Goal: Task Accomplishment & Management: Use online tool/utility

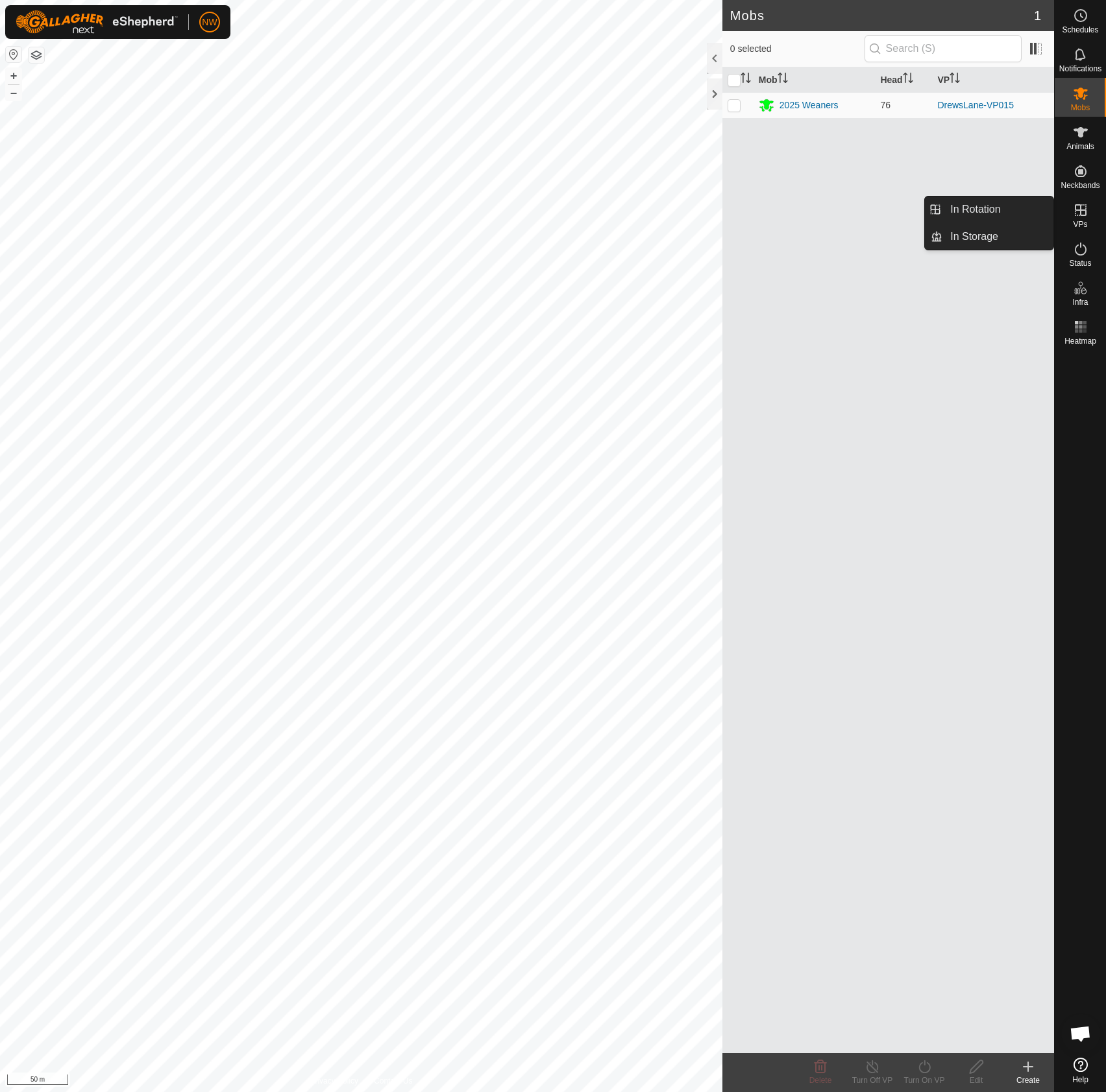
click at [1089, 211] on es-virtualpaddocks-svg-icon at bounding box center [1081, 210] width 23 height 20
click at [963, 205] on link "In Rotation" at bounding box center [997, 209] width 111 height 26
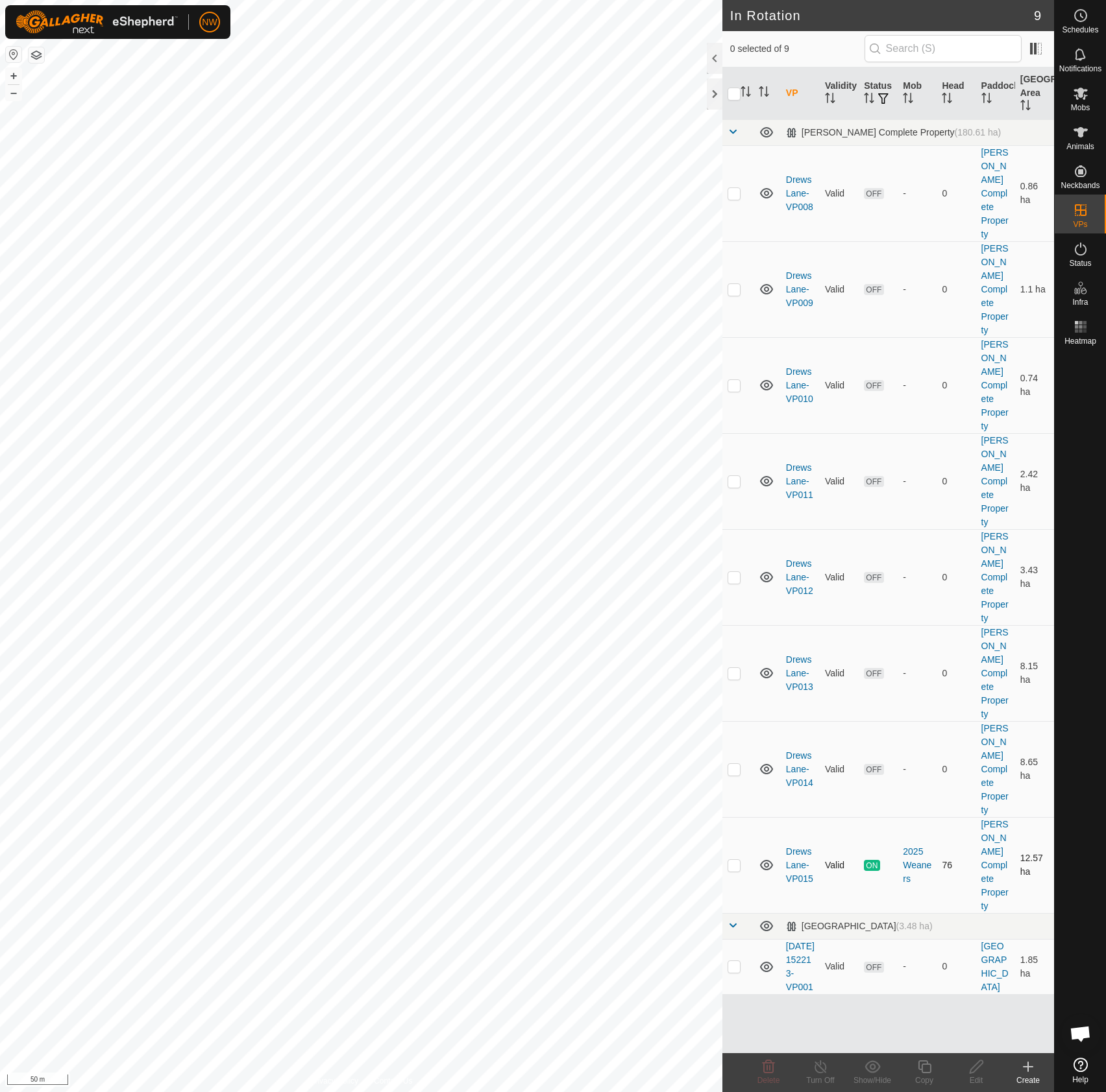
click at [730, 860] on p-checkbox at bounding box center [733, 865] width 13 height 11
checkbox input "true"
click at [924, 1071] on icon at bounding box center [924, 1067] width 17 height 16
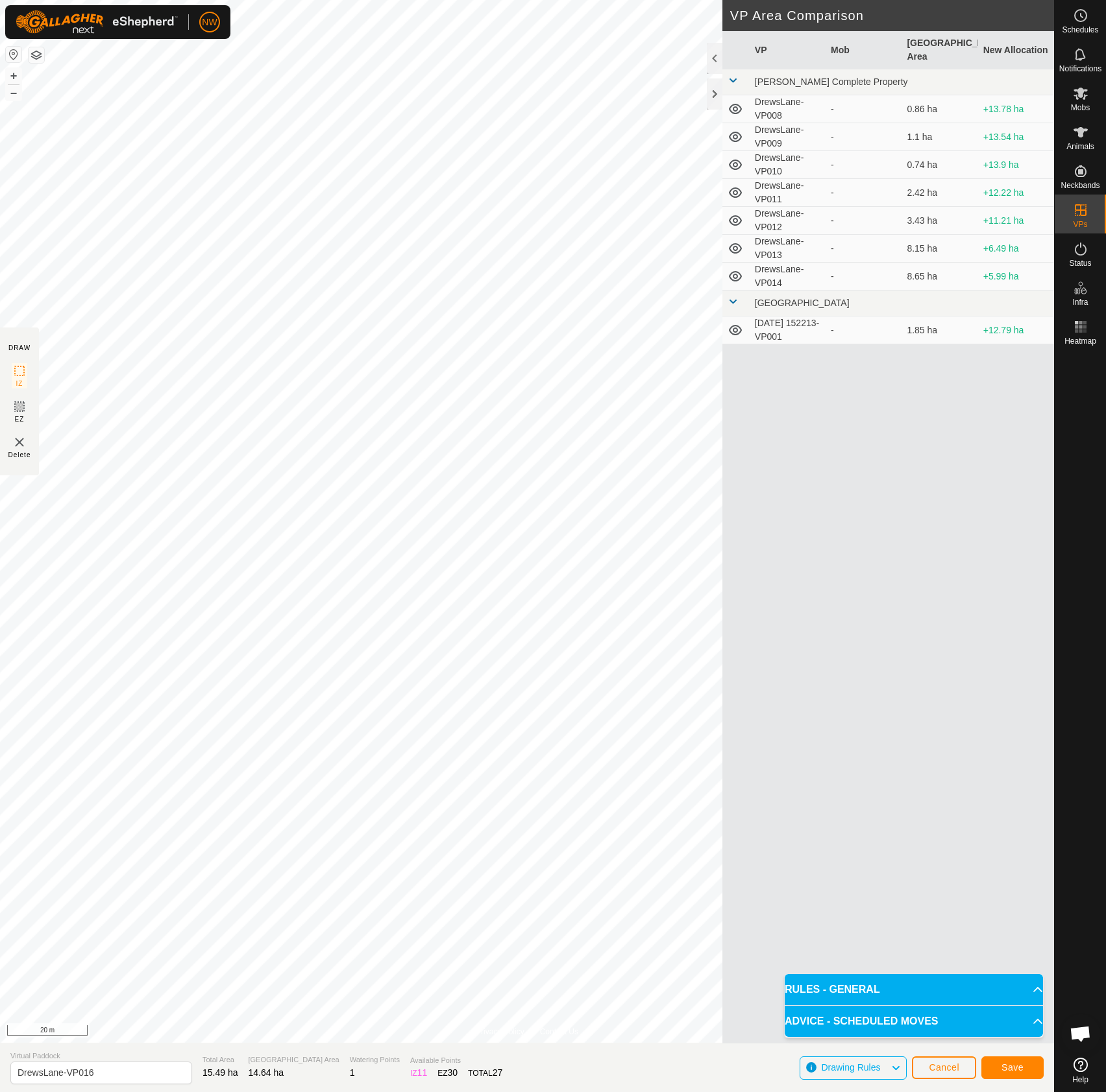
click at [443, 1092] on html "NW Schedules Notifications Mobs Animals Neckbands VPs Status Infra Heatmap Help…" at bounding box center [553, 546] width 1106 height 1092
click at [416, 1092] on html "NW Schedules Notifications Mobs Animals Neckbands VPs Status Infra Heatmap Help…" at bounding box center [553, 546] width 1106 height 1092
click at [1018, 1068] on span "Save" at bounding box center [1012, 1068] width 22 height 11
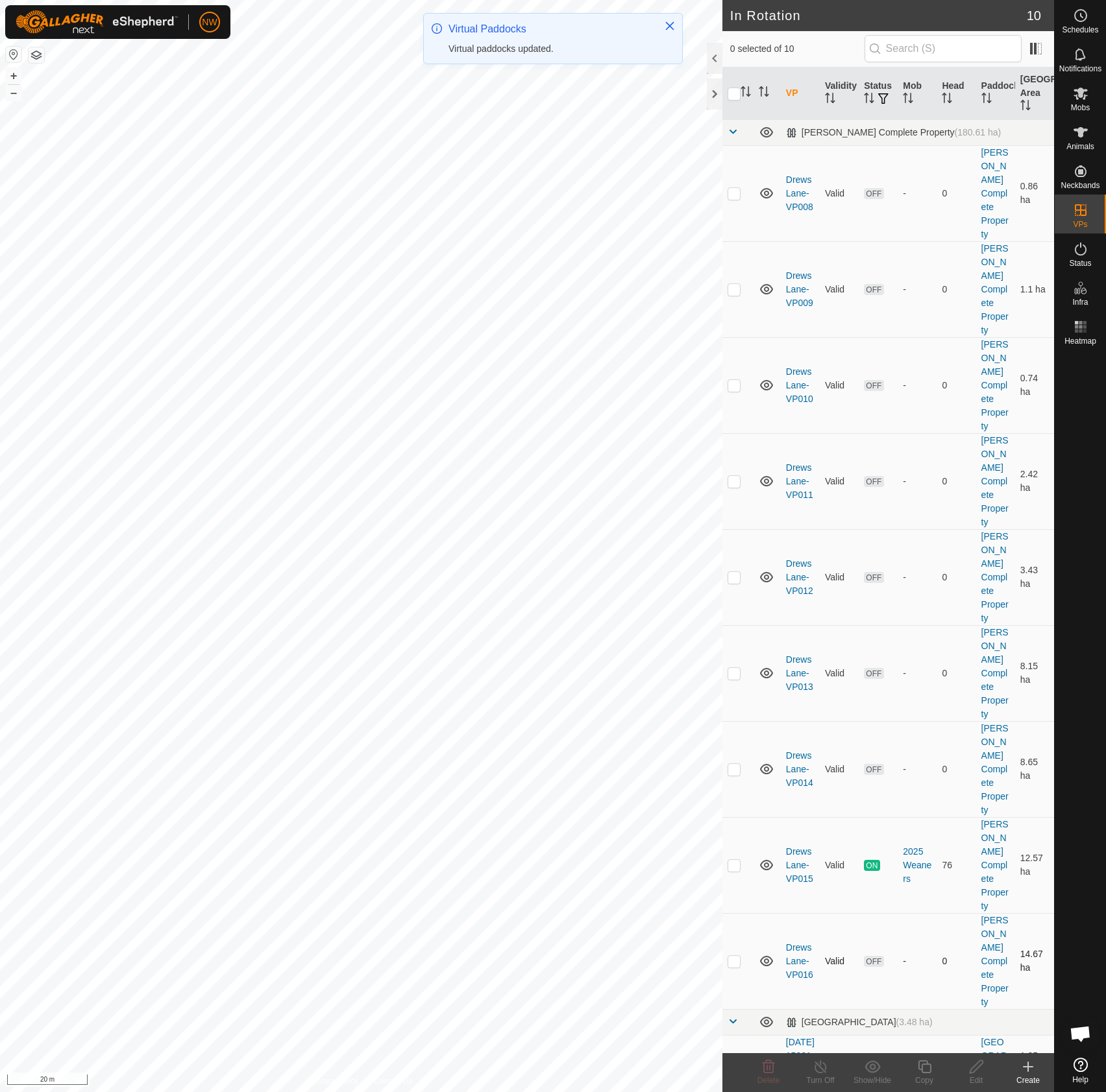
click at [734, 956] on p-checkbox at bounding box center [733, 961] width 13 height 11
checkbox input "true"
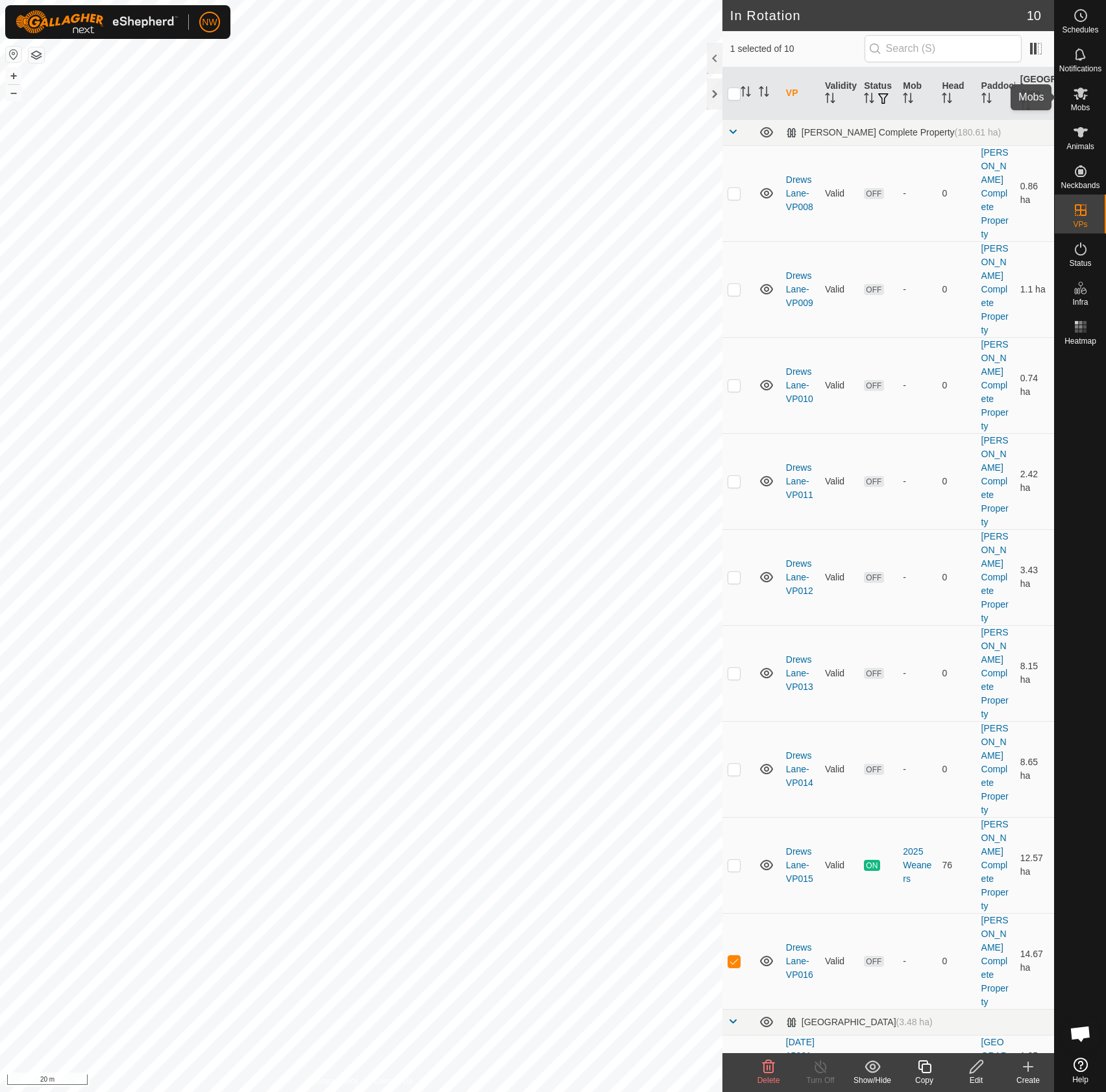
click at [1077, 99] on icon at bounding box center [1080, 93] width 15 height 13
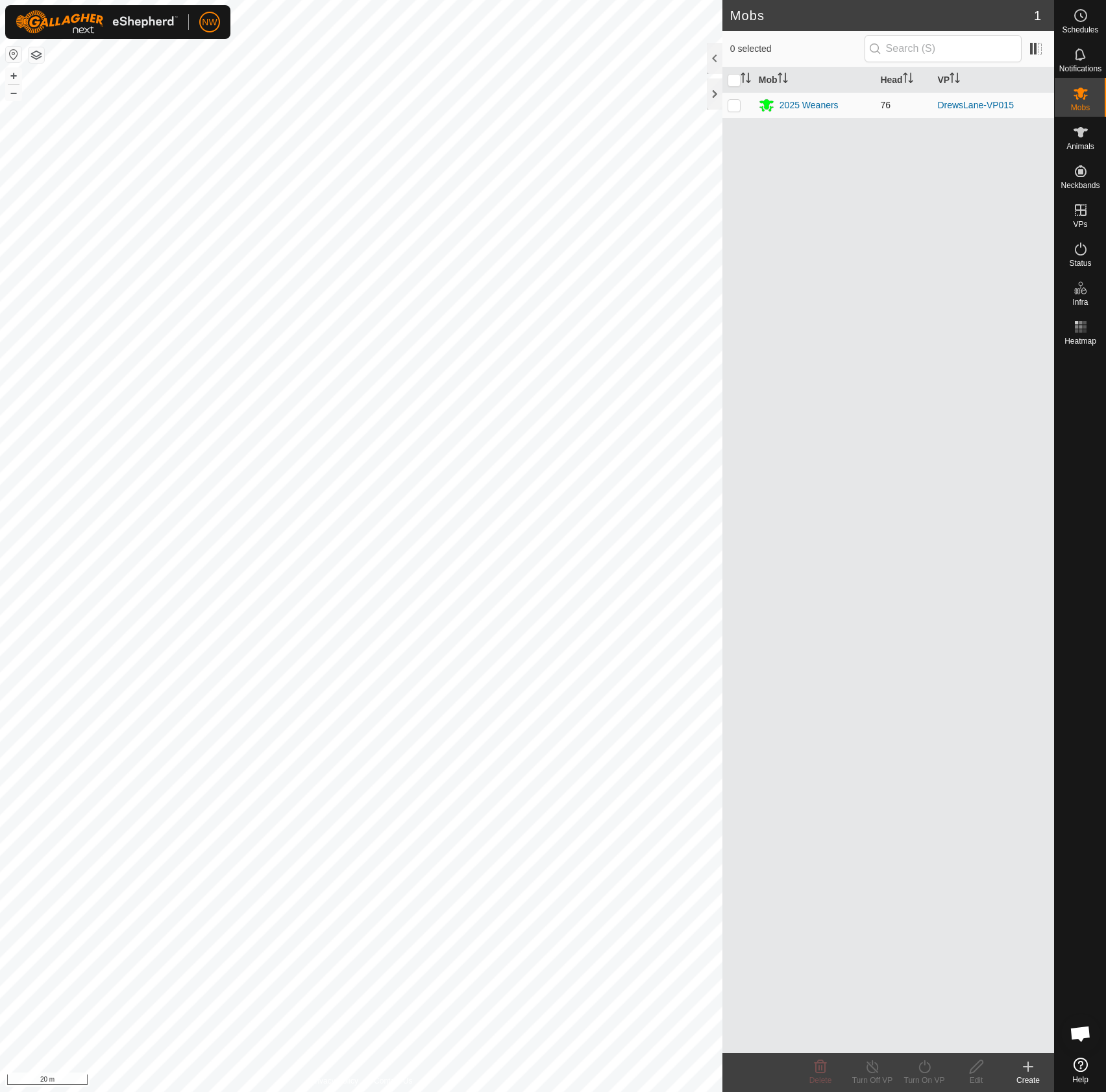
click at [729, 110] on p-checkbox at bounding box center [733, 105] width 13 height 11
checkbox input "true"
click at [734, 107] on p-checkbox at bounding box center [733, 105] width 13 height 11
checkbox input "false"
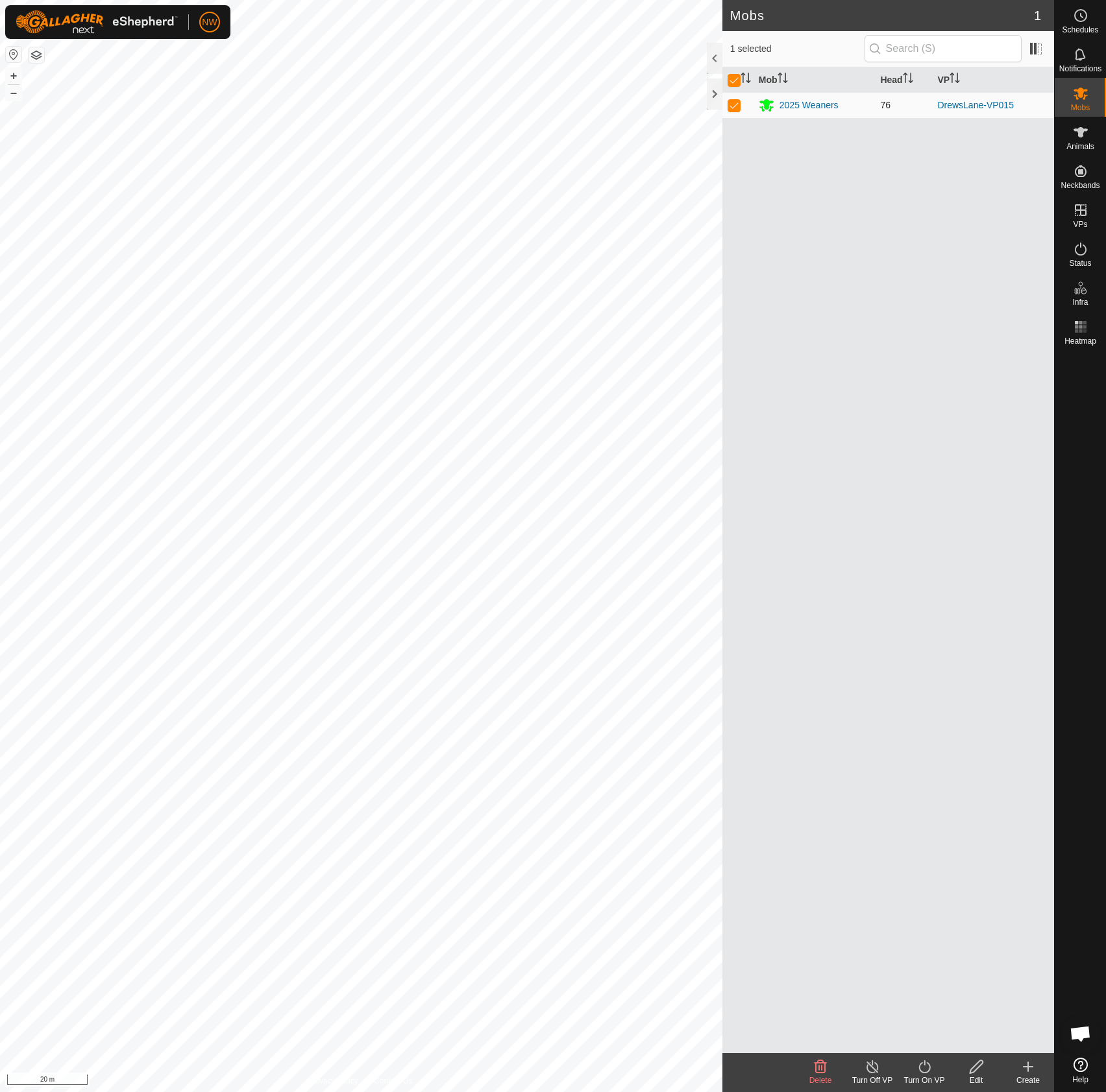
checkbox input "false"
click at [792, 105] on div "2025 Weaners" at bounding box center [809, 106] width 59 height 14
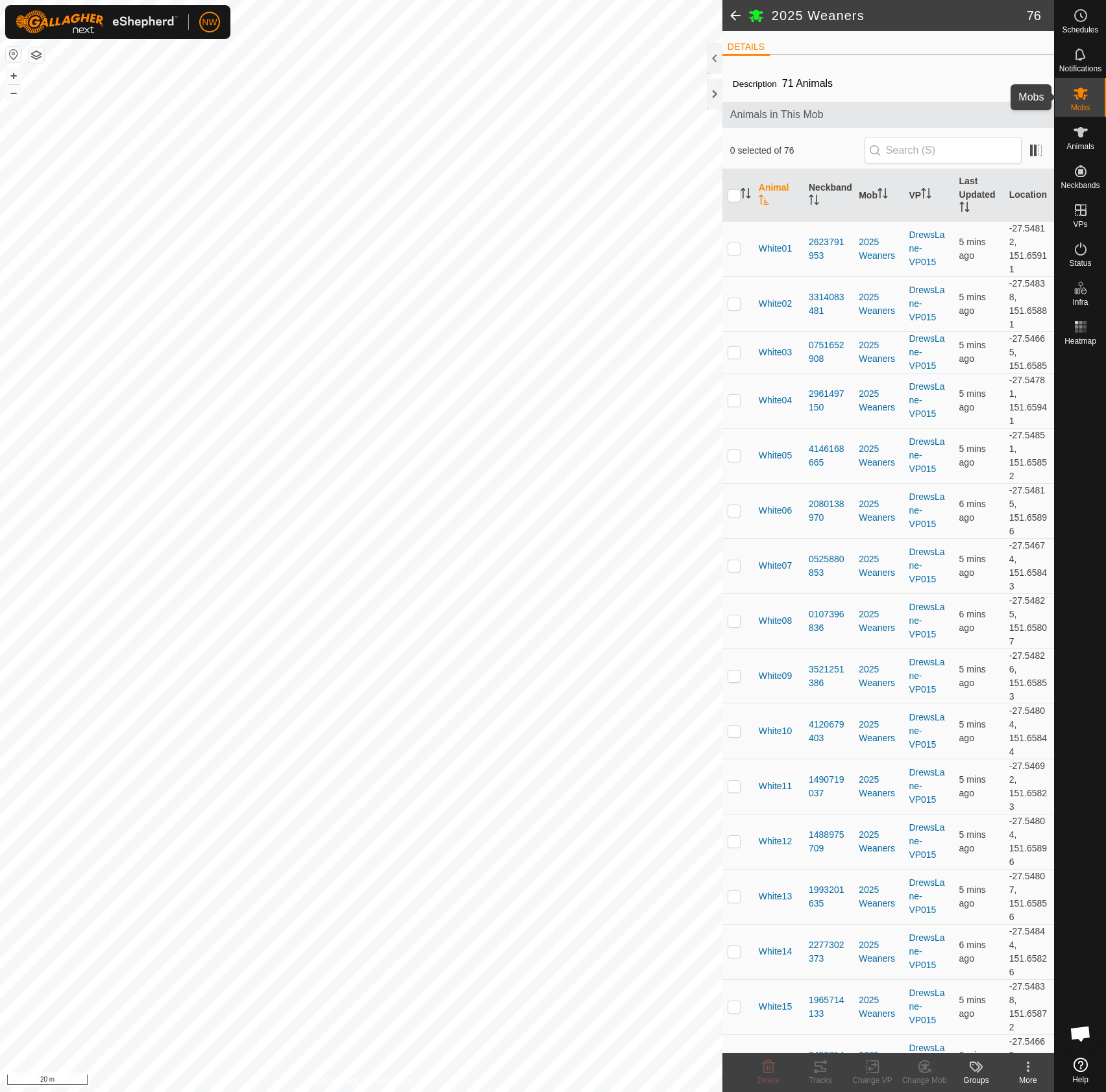
click at [1077, 91] on icon at bounding box center [1080, 93] width 15 height 13
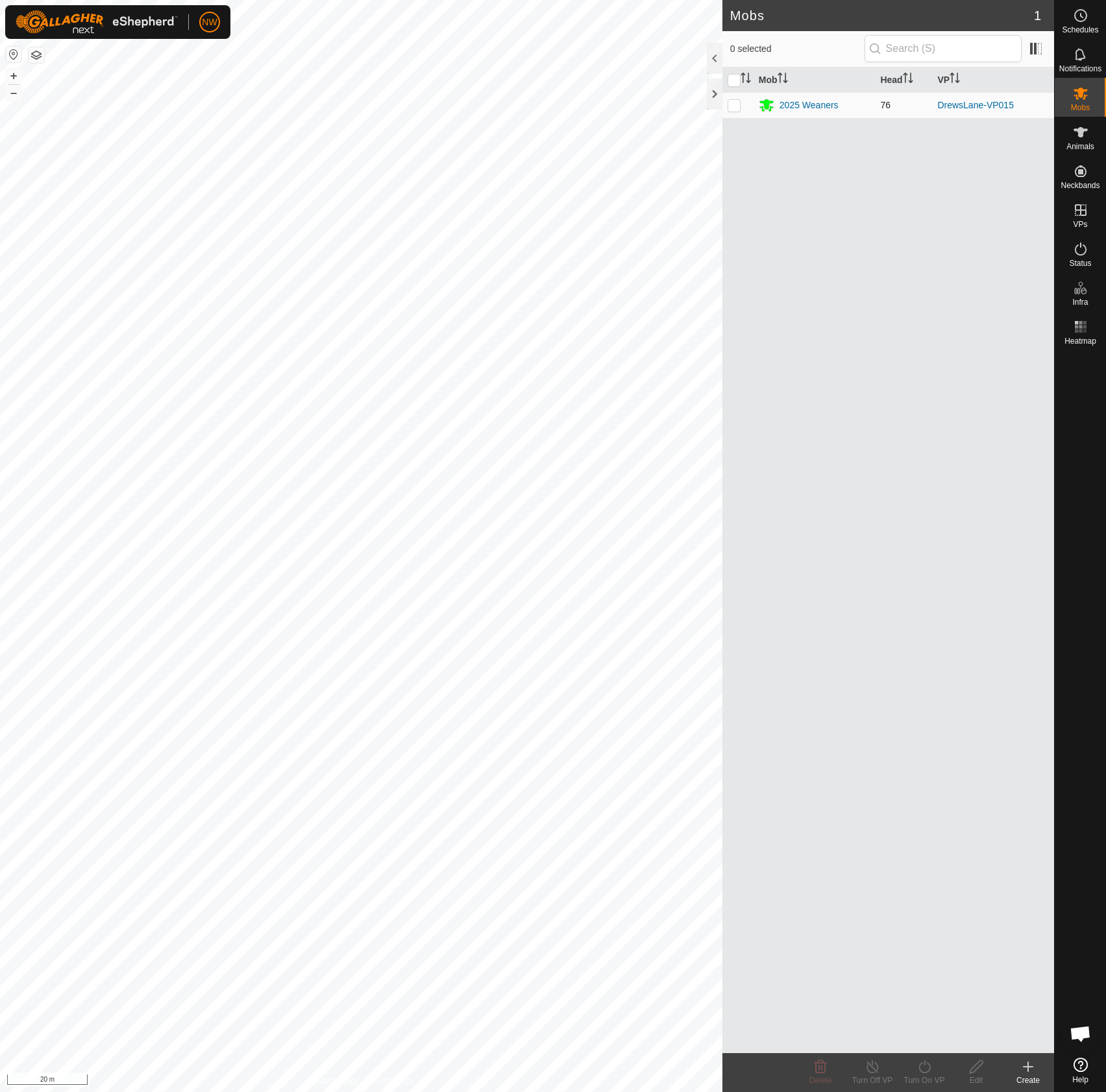
click at [733, 105] on p-checkbox at bounding box center [733, 105] width 13 height 11
checkbox input "true"
click at [925, 1075] on div "Turn On VP" at bounding box center [923, 1080] width 51 height 12
click at [918, 1038] on link "Now" at bounding box center [962, 1038] width 128 height 26
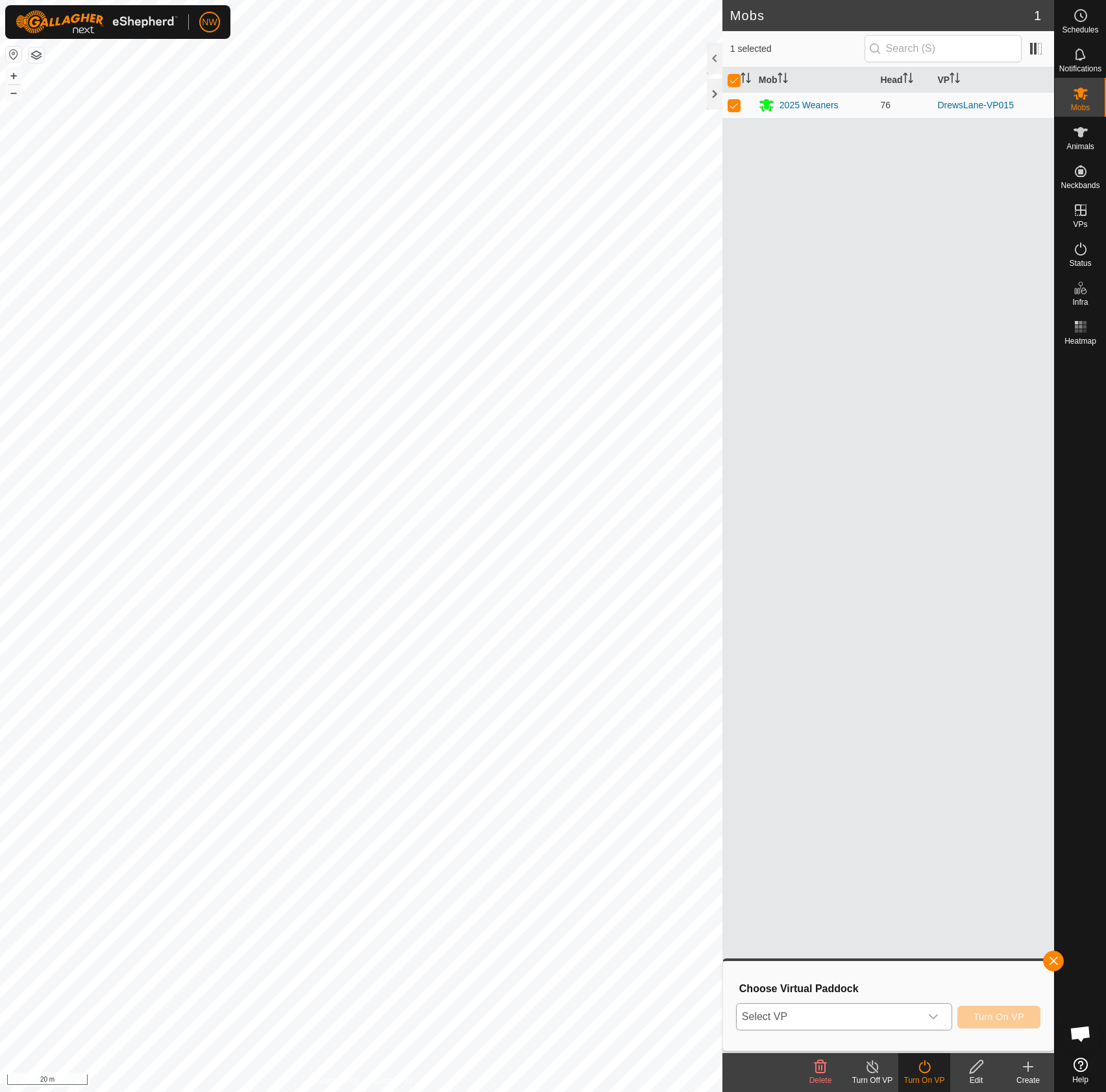
click at [930, 1015] on icon "dropdown trigger" at bounding box center [932, 1016] width 9 height 5
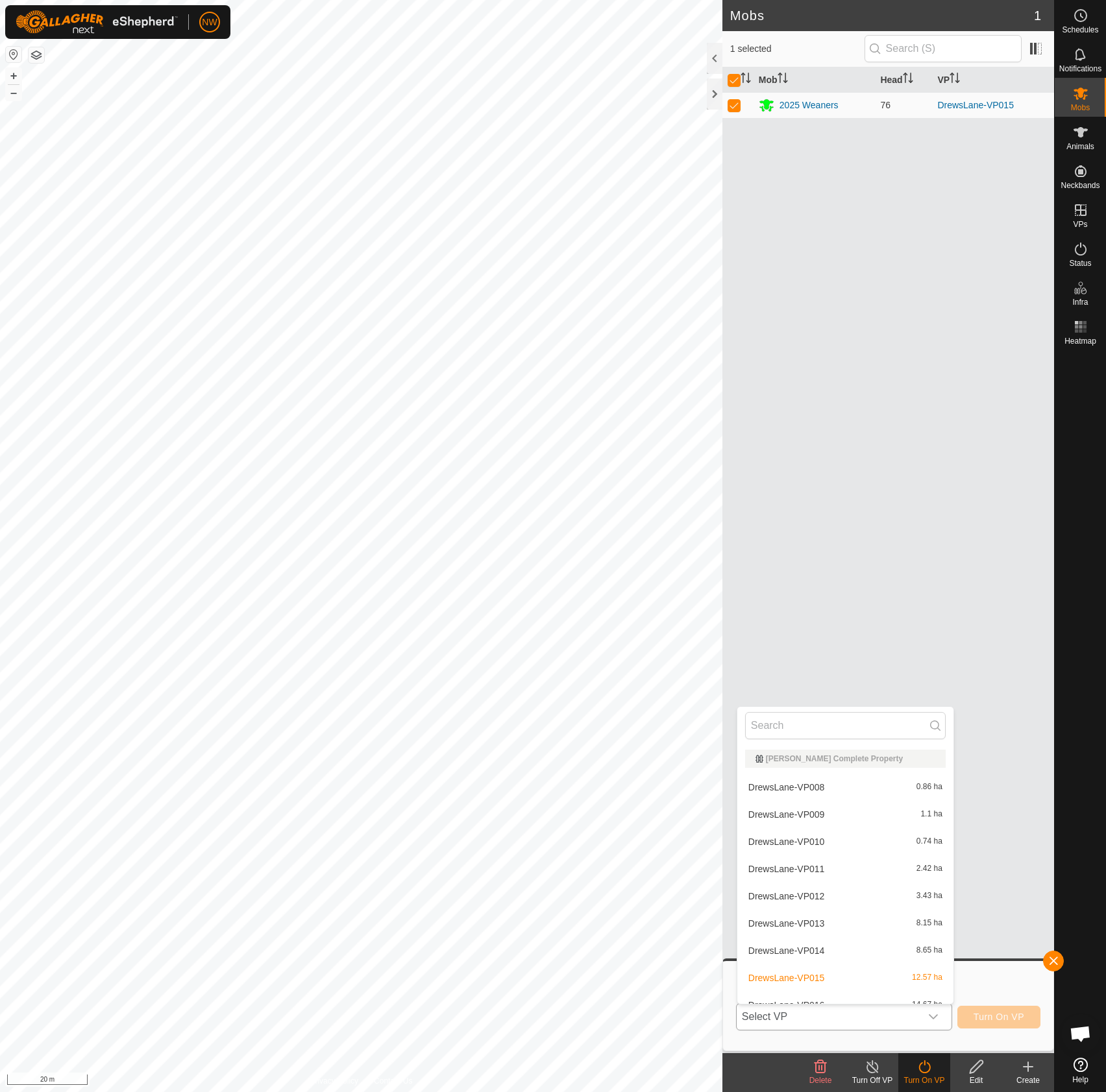
scroll to position [15, 0]
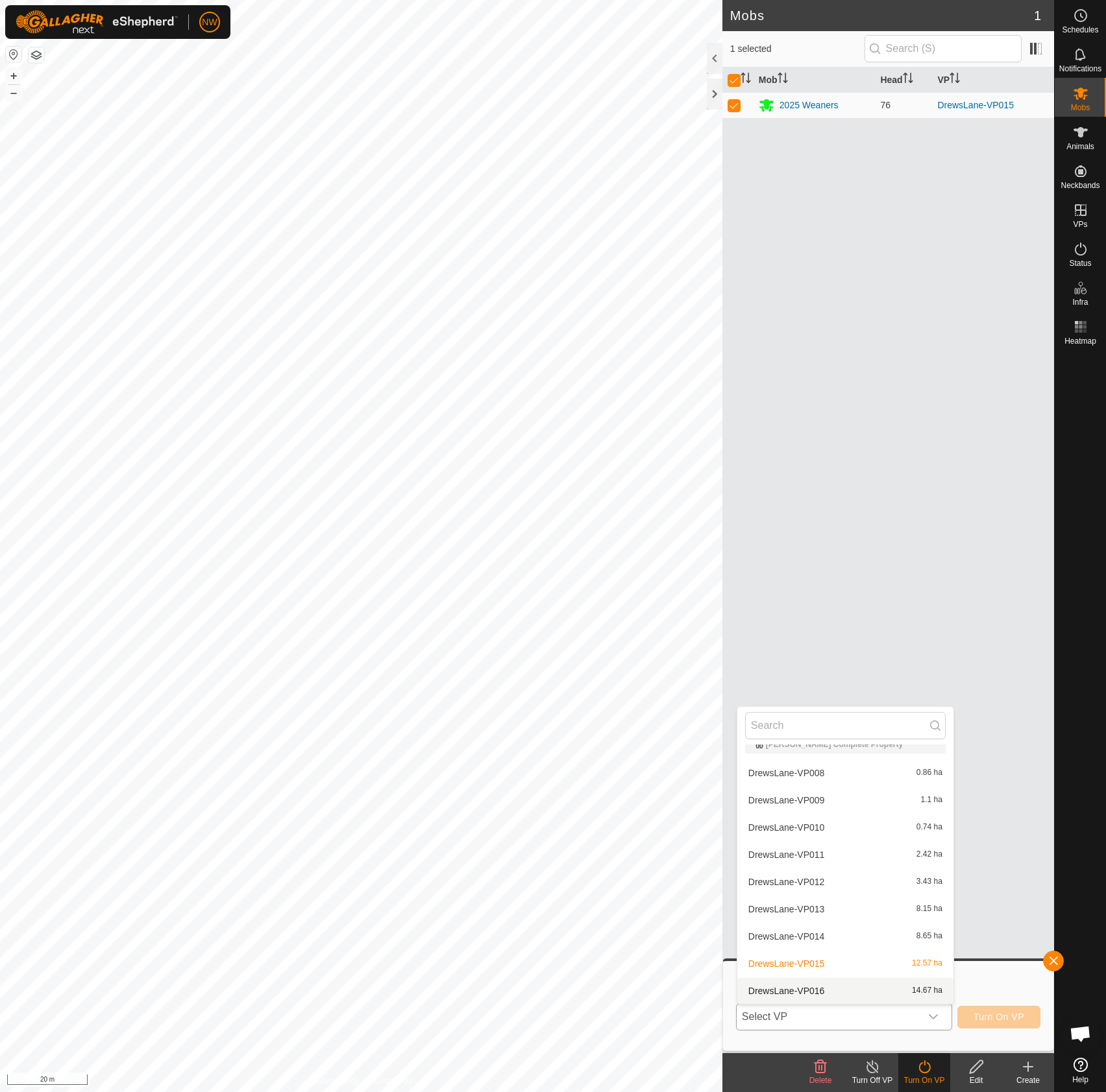
click at [805, 986] on li "DrewsLane-VP016 14.67 ha" at bounding box center [845, 991] width 217 height 26
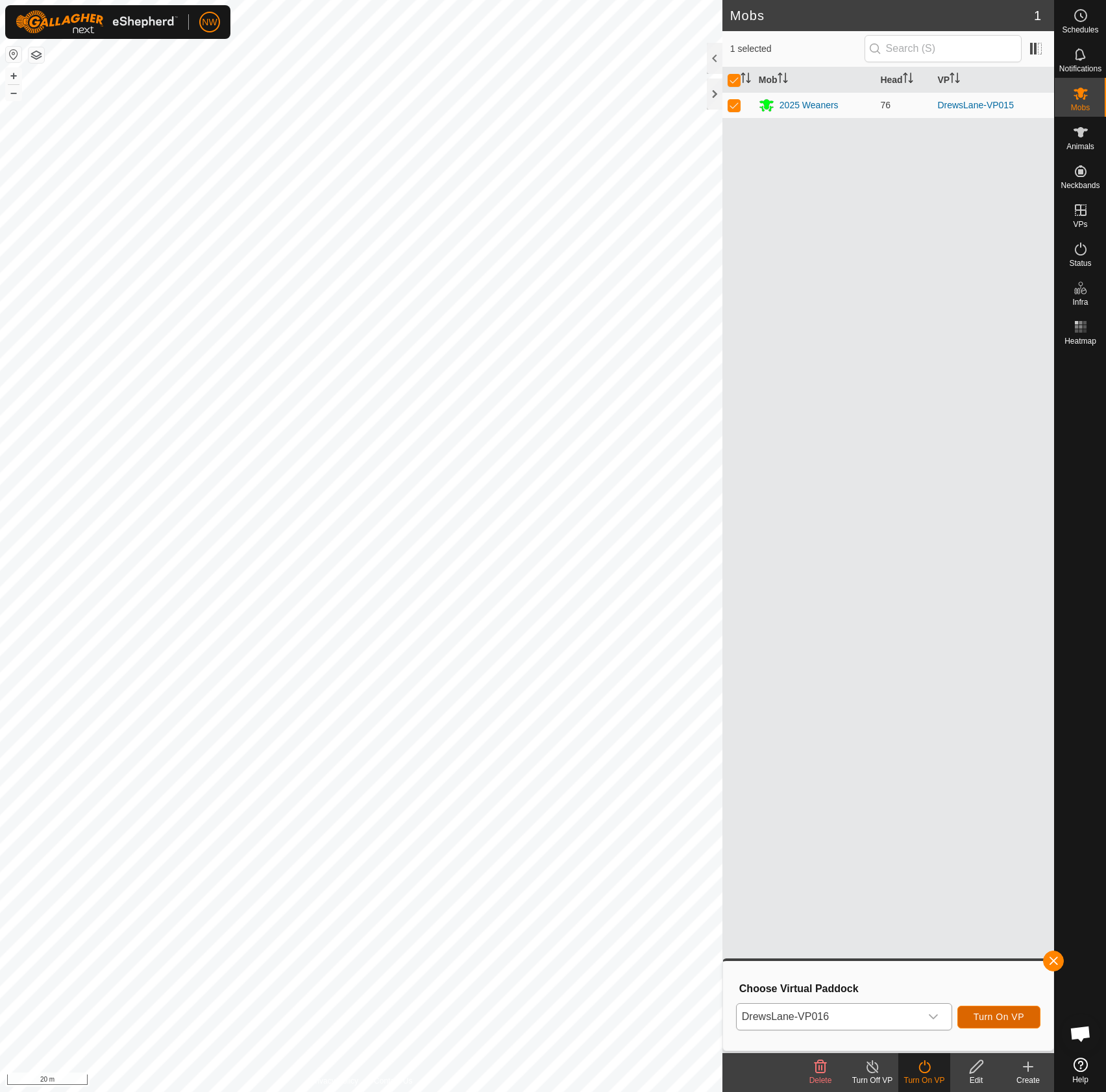
click at [994, 1017] on span "Turn On VP" at bounding box center [998, 1016] width 50 height 11
